Goal: Task Accomplishment & Management: Use online tool/utility

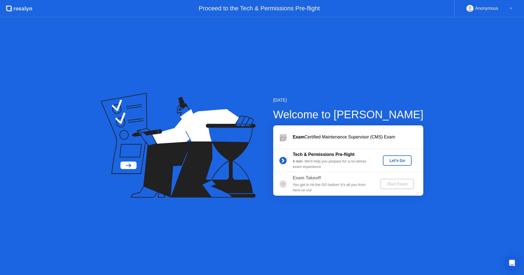
click at [391, 160] on div "Let's Go" at bounding box center [397, 161] width 24 height 4
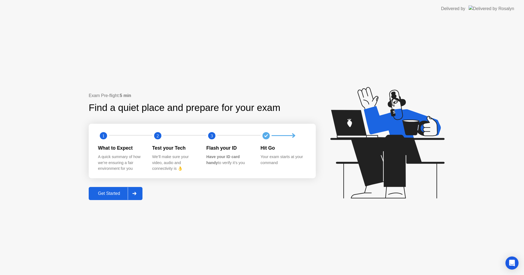
click at [103, 198] on button "Get Started" at bounding box center [116, 193] width 54 height 13
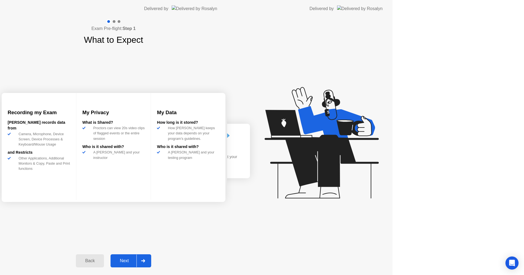
click at [104, 195] on div "Exam Pre-flight: Step 1 What to Expect Recording my Exam [PERSON_NAME] records …" at bounding box center [113, 146] width 227 height 258
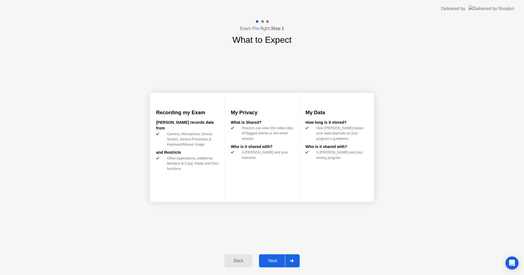
click at [270, 257] on button "Next" at bounding box center [279, 261] width 41 height 13
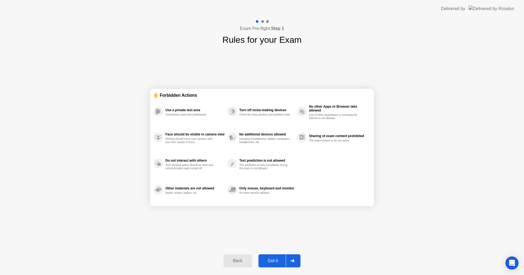
click at [272, 260] on div "Got it" at bounding box center [273, 261] width 26 height 5
select select "Available cameras"
select select "Available speakers"
select select "Available microphones"
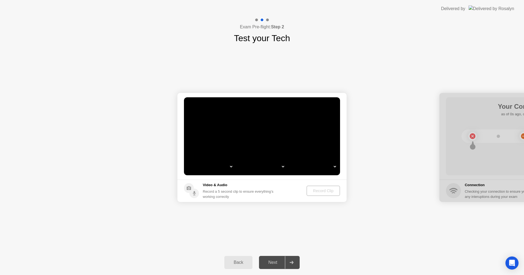
select select "*"
select select "*******"
select select "**********"
select select "*******"
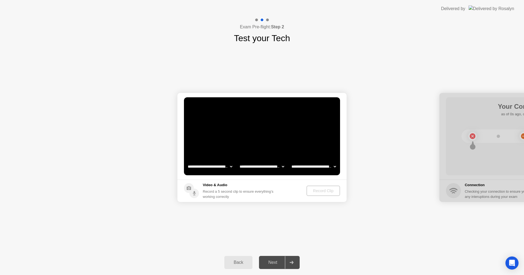
click at [323, 191] on div "Record Clip" at bounding box center [323, 191] width 29 height 4
click at [234, 261] on div "Back" at bounding box center [238, 262] width 25 height 5
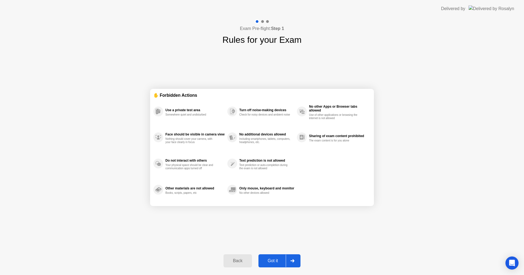
click at [271, 262] on div "Got it" at bounding box center [273, 261] width 26 height 5
select select "**********"
select select "*******"
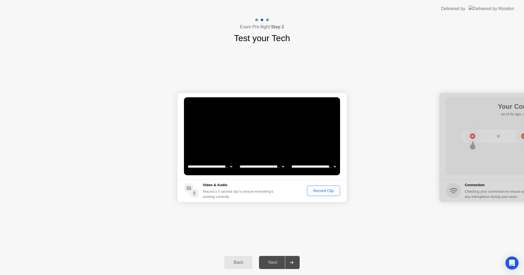
click at [321, 190] on div "Record Clip" at bounding box center [323, 191] width 29 height 4
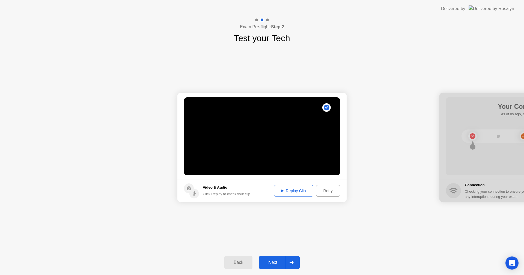
click at [269, 261] on div "Next" at bounding box center [273, 262] width 24 height 5
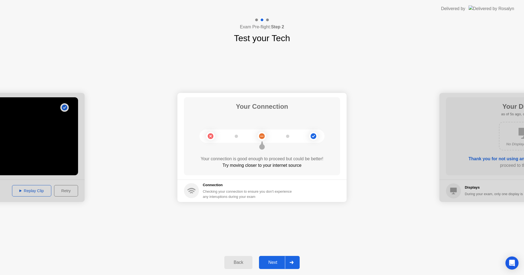
click at [272, 265] on div "Next" at bounding box center [273, 262] width 24 height 5
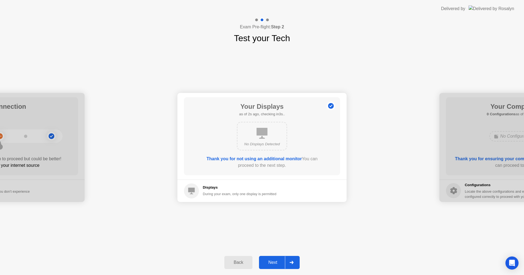
click at [271, 264] on div "Next" at bounding box center [273, 262] width 24 height 5
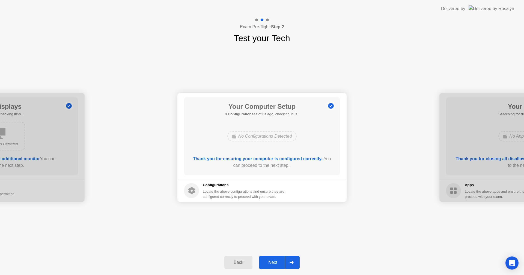
click at [272, 260] on div "Next" at bounding box center [273, 262] width 24 height 5
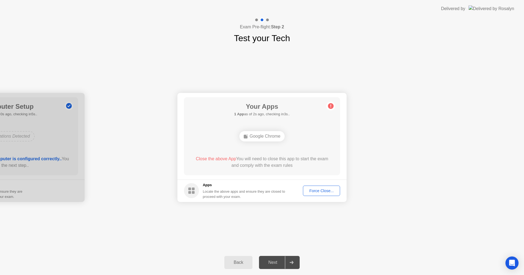
click at [314, 191] on div "Force Close..." at bounding box center [321, 191] width 33 height 4
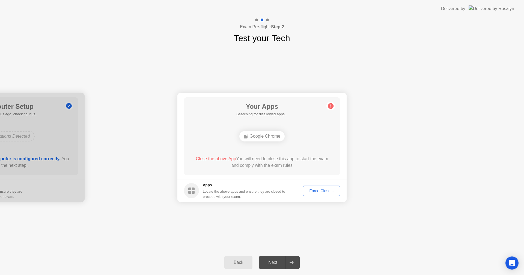
click at [290, 229] on div "**********" at bounding box center [262, 147] width 524 height 205
click at [325, 191] on div "Force Close..." at bounding box center [321, 191] width 33 height 4
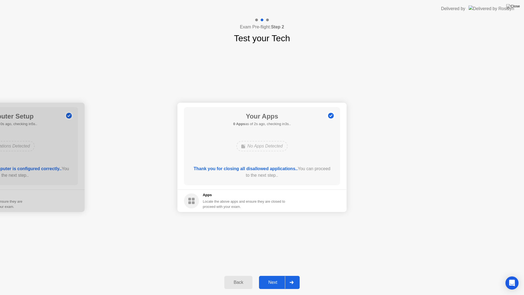
click at [271, 275] on div "Next" at bounding box center [273, 282] width 24 height 5
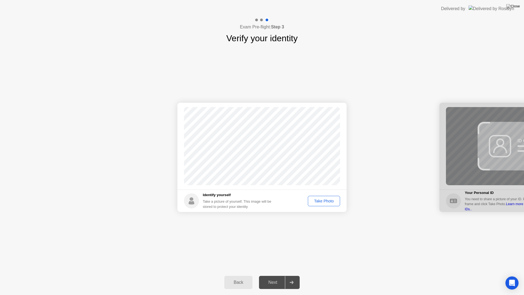
click at [329, 202] on div "Take Photo" at bounding box center [324, 201] width 28 height 4
click at [274, 275] on div "Next" at bounding box center [273, 282] width 24 height 5
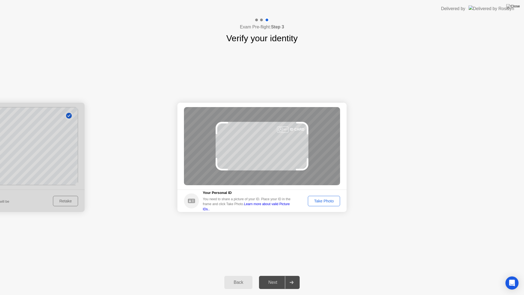
click at [322, 199] on div "Take Photo" at bounding box center [324, 201] width 28 height 4
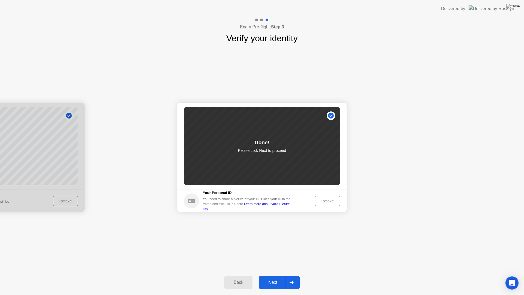
click at [265, 275] on div "Next" at bounding box center [273, 282] width 24 height 5
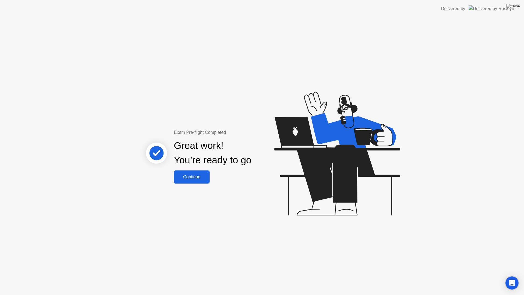
click at [194, 179] on div "Continue" at bounding box center [191, 176] width 32 height 5
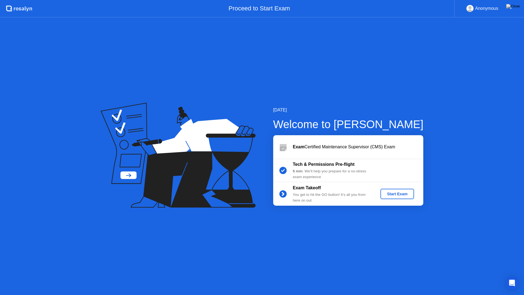
click at [404, 195] on div "Start Exam" at bounding box center [397, 194] width 29 height 4
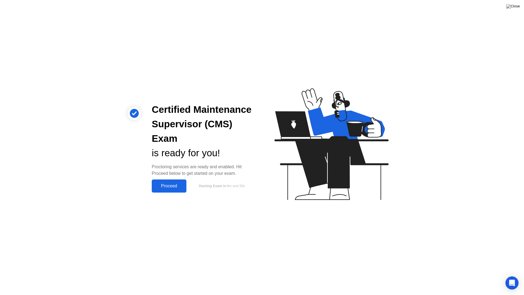
click at [167, 187] on div "Proceed" at bounding box center [168, 185] width 31 height 5
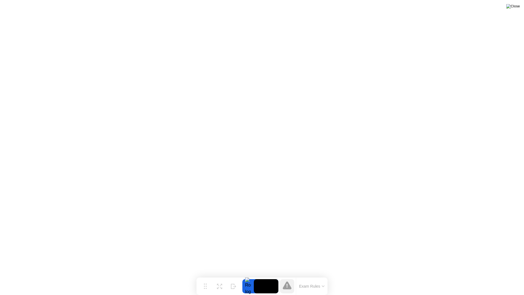
click at [515, 7] on img at bounding box center [513, 6] width 14 height 4
